Goal: Complete application form

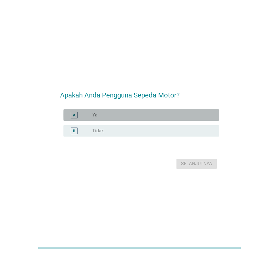
click at [126, 112] on div "radio_button_unchecked Ya" at bounding box center [153, 115] width 122 height 7
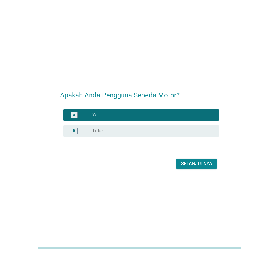
click at [187, 160] on button "Selanjutnya" at bounding box center [197, 164] width 40 height 10
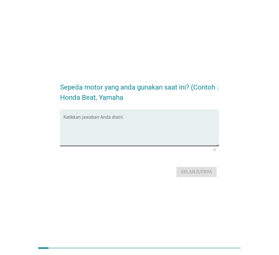
click at [146, 126] on textarea "Ketikkan jawaban Anda disini." at bounding box center [142, 131] width 156 height 30
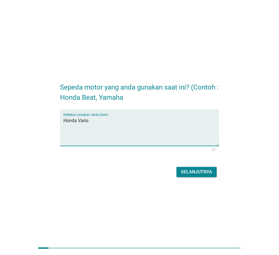
type textarea "Honda Vario"
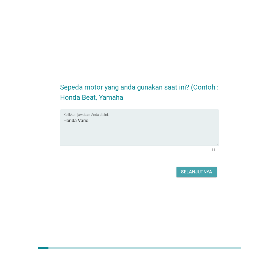
click at [208, 171] on div "Selanjutnya" at bounding box center [196, 172] width 31 height 7
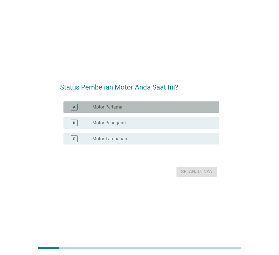
click at [108, 108] on label "Motor Pertama" at bounding box center [107, 107] width 30 height 6
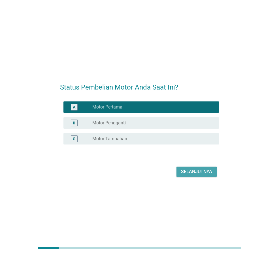
click at [186, 171] on div "Selanjutnya" at bounding box center [196, 172] width 31 height 7
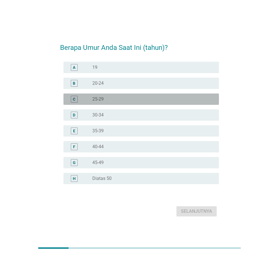
click at [139, 98] on div "radio_button_unchecked 25-29" at bounding box center [151, 99] width 118 height 6
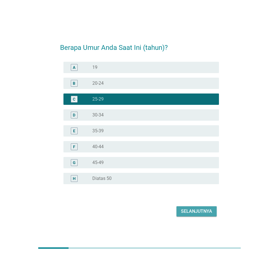
click at [201, 215] on button "Selanjutnya" at bounding box center [197, 212] width 40 height 10
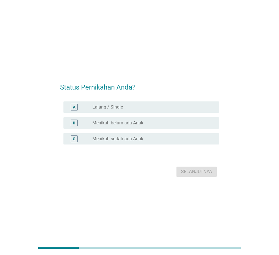
click at [117, 112] on div "A radio_button_unchecked Lajang / Single" at bounding box center [142, 107] width 156 height 11
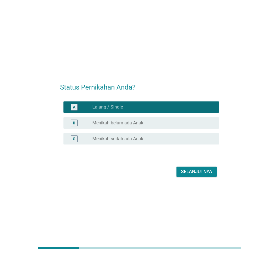
click at [196, 174] on div "Selanjutnya" at bounding box center [196, 172] width 31 height 7
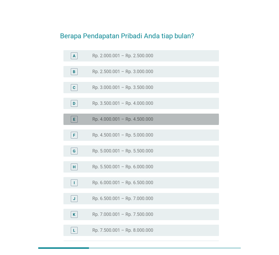
click at [126, 117] on label "Rp. 4.000.001 – Rp. 4.500.000" at bounding box center [122, 120] width 61 height 6
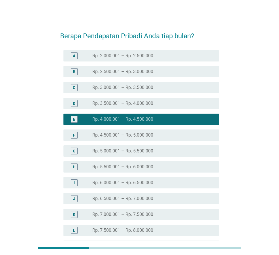
click at [125, 134] on label "Rp. 4.500.001 – Rp. 5.000.000" at bounding box center [122, 135] width 61 height 6
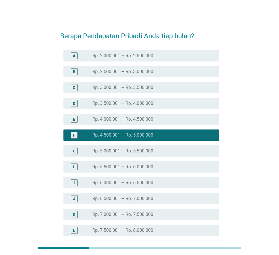
click at [130, 74] on label "Rp. 2.500.001 – Rp. 3.000.000" at bounding box center [122, 72] width 61 height 6
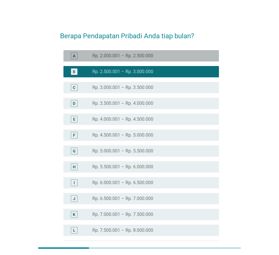
click at [131, 60] on div "A radio_button_unchecked Rp. 2.000.001 – Rp. 2.500.000" at bounding box center [142, 55] width 156 height 11
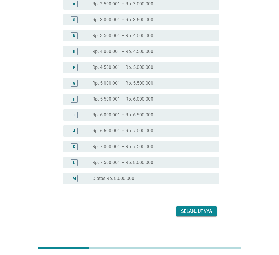
scroll to position [70, 0]
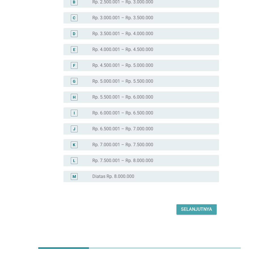
click at [186, 212] on div "Selanjutnya" at bounding box center [196, 209] width 31 height 7
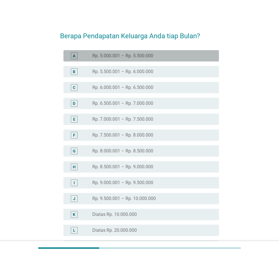
click at [144, 54] on label "Rp. 5.000.001 – Rp. 5.500.000" at bounding box center [122, 56] width 61 height 6
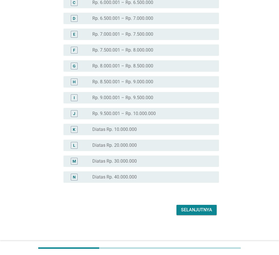
scroll to position [86, 0]
click at [201, 210] on div "Selanjutnya" at bounding box center [196, 209] width 31 height 7
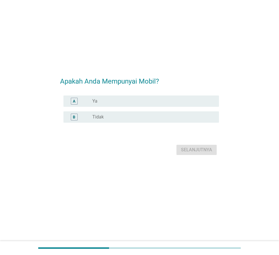
scroll to position [0, 0]
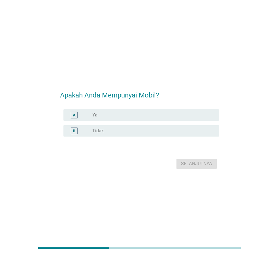
click at [141, 128] on div "radio_button_unchecked Tidak" at bounding box center [153, 131] width 122 height 7
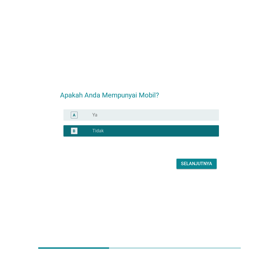
click at [194, 163] on div "Selanjutnya" at bounding box center [196, 164] width 31 height 7
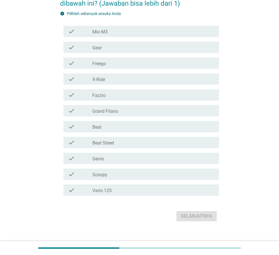
scroll to position [50, 0]
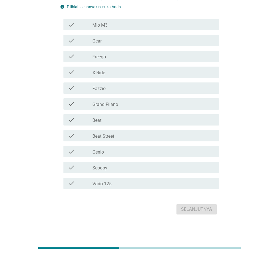
click at [140, 190] on div "check check_box_outline_blank Vario 125" at bounding box center [139, 184] width 159 height 16
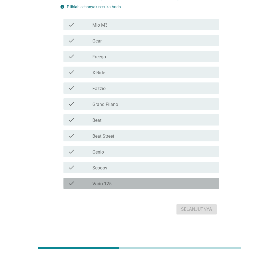
click at [140, 188] on div "check check_box_outline_blank Vario 125" at bounding box center [142, 183] width 156 height 11
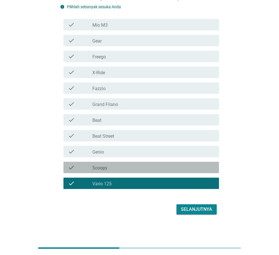
click at [142, 166] on div "check_box_outline_blank Scoopy" at bounding box center [153, 167] width 122 height 7
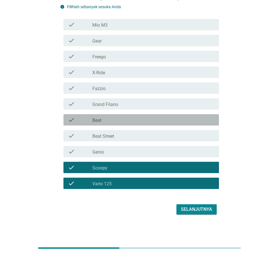
click at [144, 124] on div "check check_box_outline_blank Beat" at bounding box center [142, 119] width 156 height 11
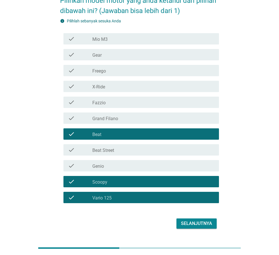
scroll to position [21, 0]
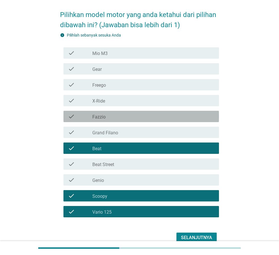
click at [143, 117] on div "check_box_outline_blank Fazzio" at bounding box center [153, 116] width 122 height 7
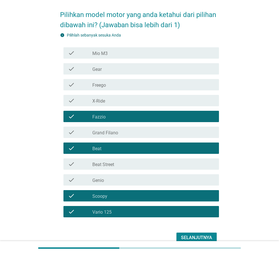
click at [138, 55] on div "check_box_outline_blank Mio M3" at bounding box center [153, 53] width 122 height 7
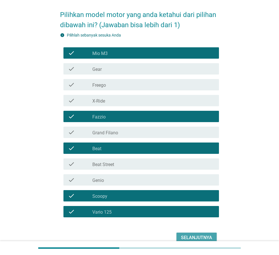
click at [201, 238] on div "Selanjutnya" at bounding box center [196, 238] width 31 height 7
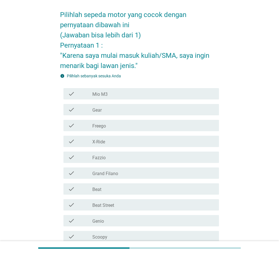
scroll to position [0, 0]
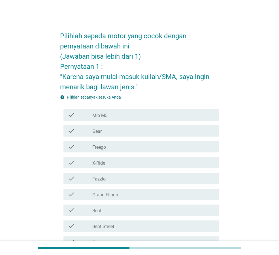
click at [31, 127] on div "Pilihlah sepeda motor yang cocok dengan pernyataan dibawah ini (Jawaban bisa le…" at bounding box center [140, 166] width 252 height 291
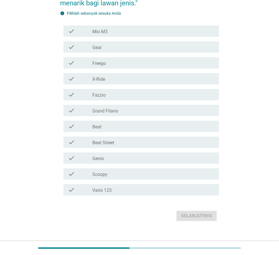
scroll to position [90, 0]
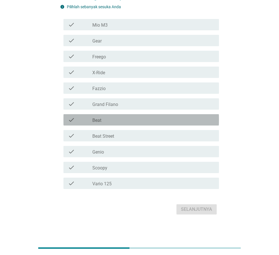
click at [149, 119] on div "check_box_outline_blank Beat" at bounding box center [153, 120] width 122 height 7
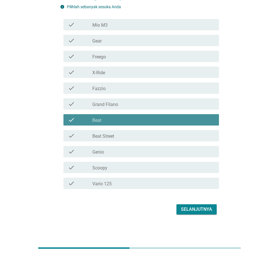
click at [149, 119] on div "check_box_outline_blank Beat" at bounding box center [153, 120] width 122 height 7
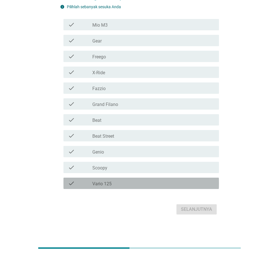
click at [162, 181] on div "check_box_outline_blank Vario 125" at bounding box center [153, 183] width 122 height 7
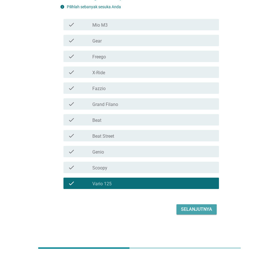
click at [196, 207] on div "Selanjutnya" at bounding box center [196, 209] width 31 height 7
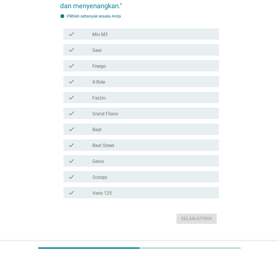
scroll to position [101, 0]
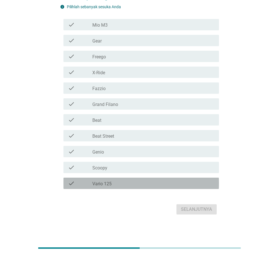
click at [136, 182] on div "check_box_outline_blank Vario 125" at bounding box center [153, 183] width 122 height 7
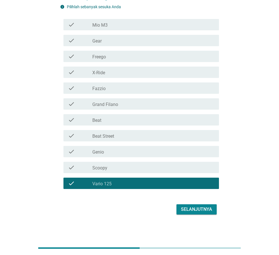
click at [189, 205] on button "Selanjutnya" at bounding box center [197, 210] width 40 height 10
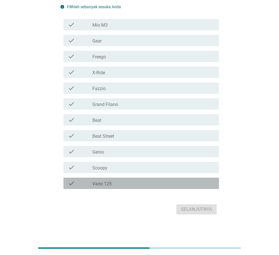
click at [166, 184] on div "check_box_outline_blank Vario 125" at bounding box center [153, 183] width 122 height 7
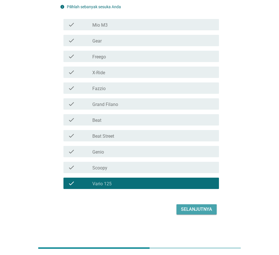
click at [206, 208] on div "Selanjutnya" at bounding box center [196, 209] width 31 height 7
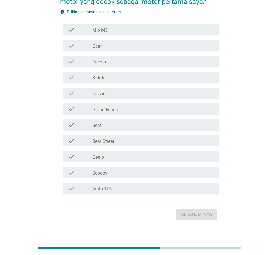
scroll to position [90, 0]
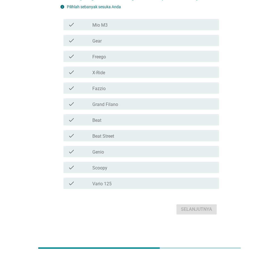
click at [185, 196] on form "Pilihlah sepeda motor yang cocok dengan pernyataan dibawah ini (Jawaban bisa le…" at bounding box center [139, 76] width 159 height 282
click at [181, 181] on div "check_box_outline_blank Vario 125" at bounding box center [153, 183] width 122 height 7
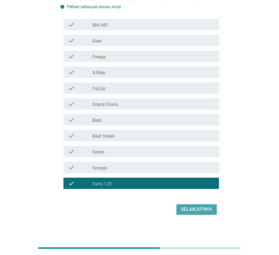
click at [197, 210] on div "Selanjutnya" at bounding box center [196, 209] width 31 height 7
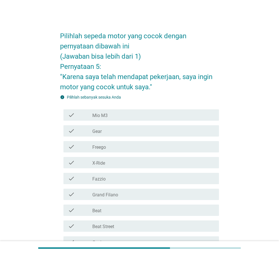
click at [29, 132] on div "Pilihlah sepeda motor yang cocok dengan pernyataan dibawah ini (Jawaban bisa le…" at bounding box center [140, 166] width 252 height 291
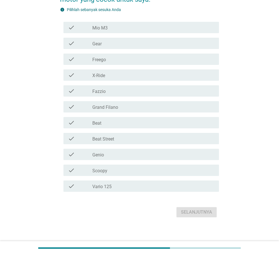
scroll to position [90, 0]
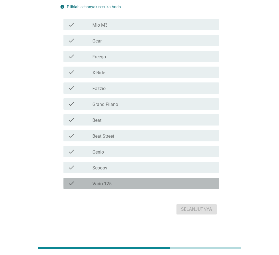
click at [146, 182] on div "check_box_outline_blank Vario 125" at bounding box center [153, 183] width 122 height 7
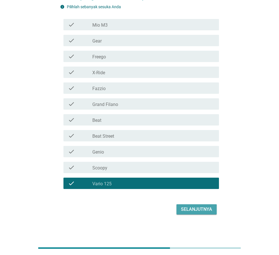
click at [200, 211] on div "Selanjutnya" at bounding box center [196, 209] width 31 height 7
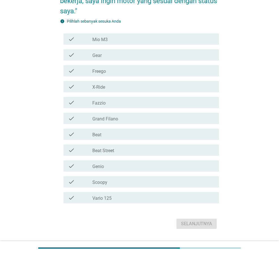
scroll to position [101, 0]
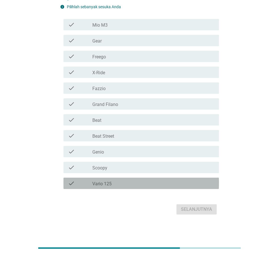
click at [168, 187] on div "check_box_outline_blank Vario 125" at bounding box center [153, 183] width 122 height 7
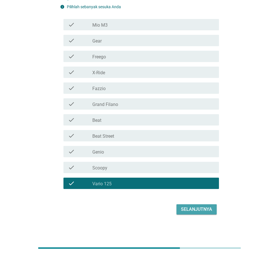
click at [197, 210] on div "Selanjutnya" at bounding box center [196, 209] width 31 height 7
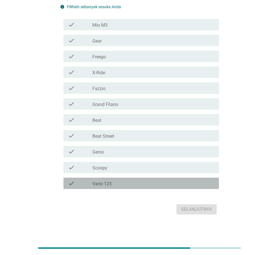
click at [185, 182] on div "check_box_outline_blank Vario 125" at bounding box center [153, 183] width 122 height 7
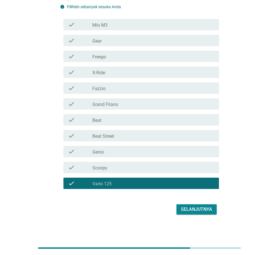
click at [200, 206] on div "Selanjutnya" at bounding box center [196, 209] width 31 height 7
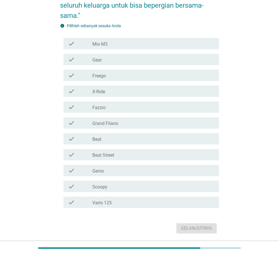
scroll to position [111, 0]
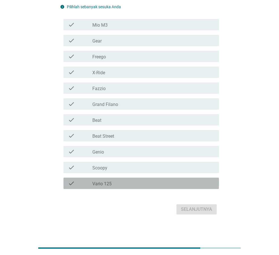
click at [197, 188] on div "check check_box_outline_blank Vario 125" at bounding box center [142, 183] width 156 height 11
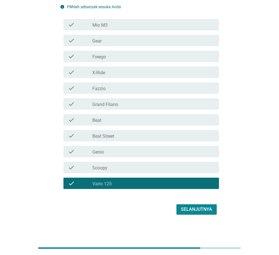
click at [199, 208] on div "Selanjutnya" at bounding box center [196, 209] width 31 height 7
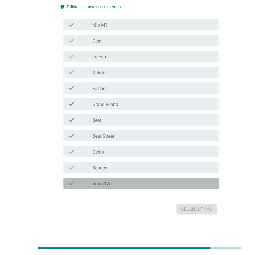
click at [194, 185] on div "check_box_outline_blank Vario 125" at bounding box center [153, 183] width 122 height 7
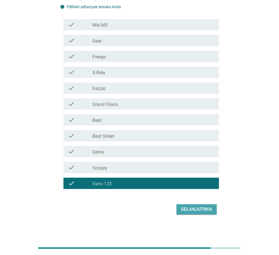
click at [197, 207] on div "Selanjutnya" at bounding box center [196, 209] width 31 height 7
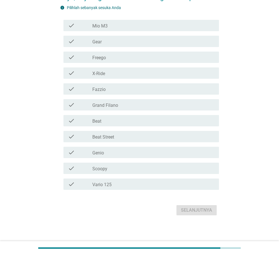
scroll to position [90, 0]
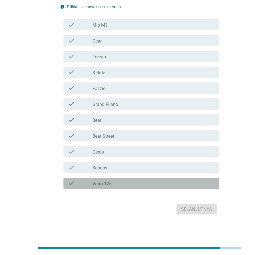
click at [182, 184] on div "check_box_outline_blank Vario 125" at bounding box center [153, 183] width 122 height 7
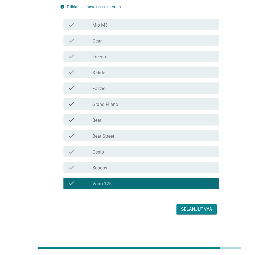
click at [188, 210] on div "Selanjutnya" at bounding box center [196, 209] width 31 height 7
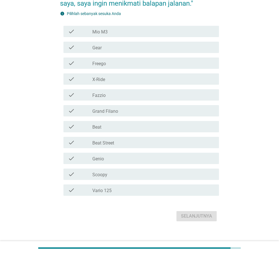
scroll to position [80, 0]
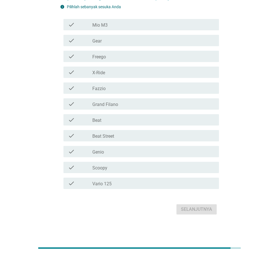
click at [172, 184] on div "check_box_outline_blank Vario 125" at bounding box center [153, 183] width 122 height 7
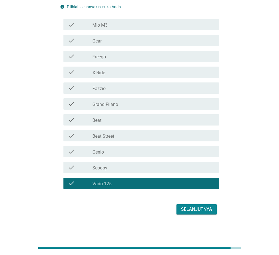
click at [190, 213] on div "Selanjutnya" at bounding box center [196, 209] width 31 height 7
